Goal: Information Seeking & Learning: Learn about a topic

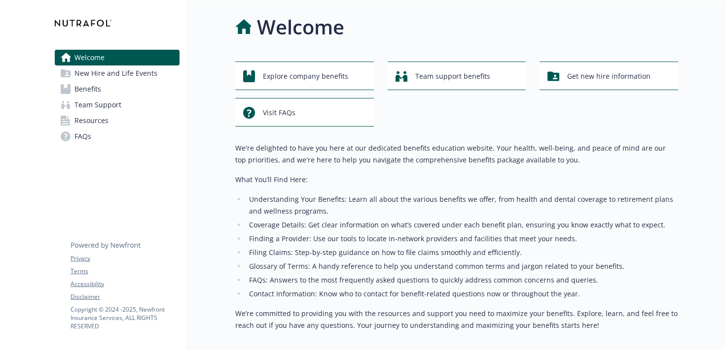
click at [111, 90] on link "Benefits" at bounding box center [117, 89] width 125 height 16
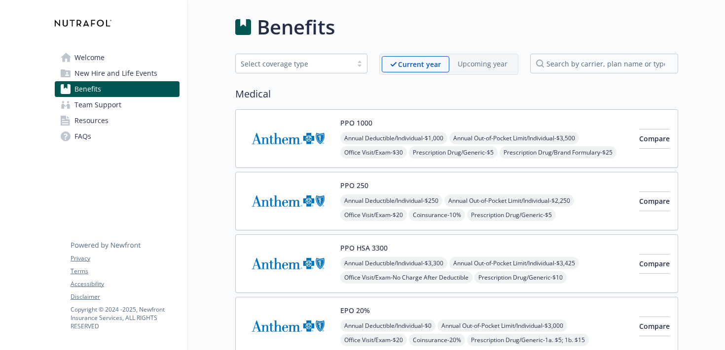
click at [275, 133] on img at bounding box center [287, 139] width 89 height 42
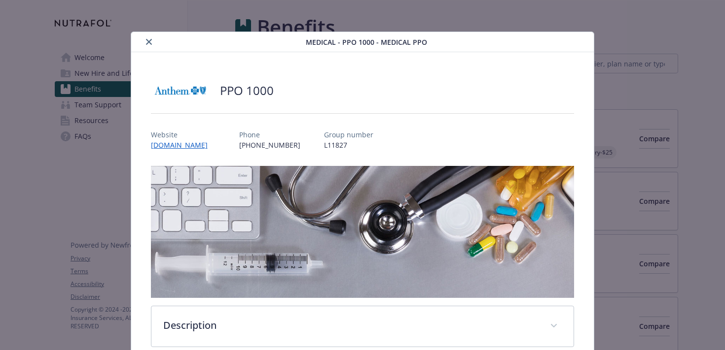
scroll to position [30, 0]
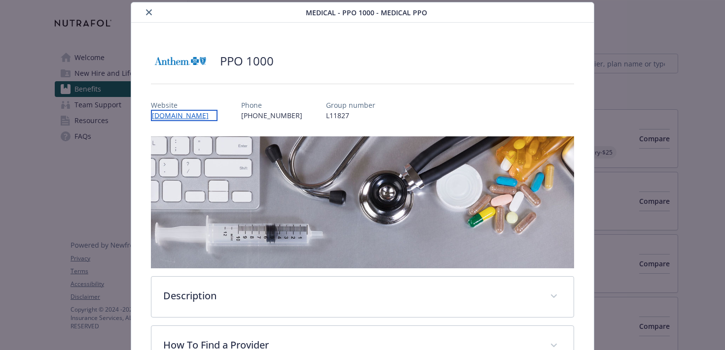
click at [182, 116] on link "[DOMAIN_NAME]" at bounding box center [184, 115] width 67 height 11
click at [148, 14] on icon "close" at bounding box center [149, 12] width 6 height 6
